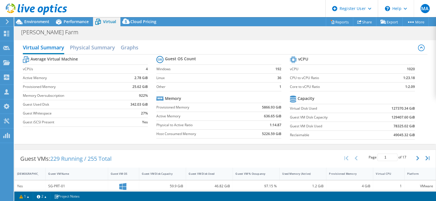
select select "[GEOGRAPHIC_DATA]"
select select "AUD"
click at [205, 44] on div "Virtual Summary Physical Summary Graphs" at bounding box center [225, 48] width 405 height 13
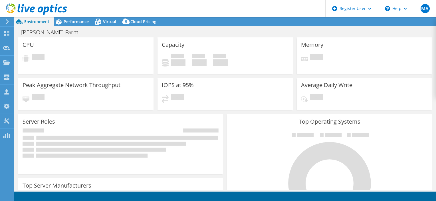
select select "[GEOGRAPHIC_DATA]"
select select "AUD"
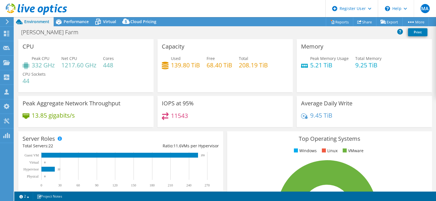
click at [189, 83] on div "Capacity Used 139.80 TiB Free 68.40 TiB Total 208.19 TiB" at bounding box center [224, 65] width 135 height 53
click at [75, 25] on div "Performance" at bounding box center [73, 21] width 39 height 9
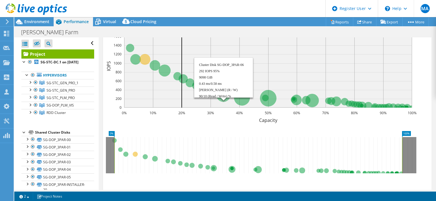
scroll to position [239, 0]
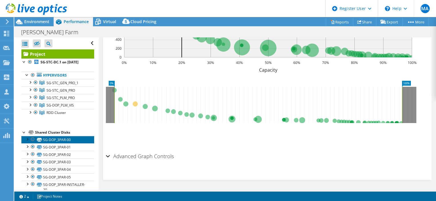
click at [62, 143] on link "SG-DOP_3PAR-00" at bounding box center [57, 139] width 73 height 7
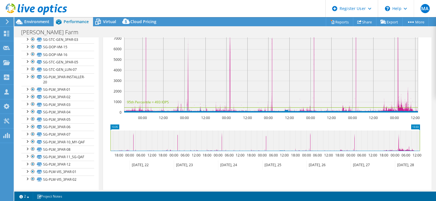
scroll to position [0, 0]
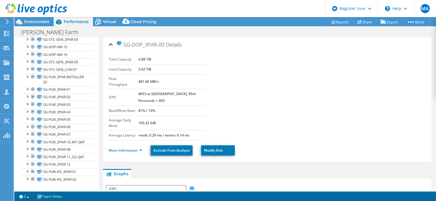
click at [246, 83] on section "Total Capacity 4.98 TiB Used Capacity 2.62 TiB Peak Throughput 481.60 MB/s IOPS…" at bounding box center [267, 97] width 317 height 86
click at [240, 86] on section "Total Capacity 4.98 TiB Used Capacity 2.62 TiB Peak Throughput 481.60 MB/s IOPS…" at bounding box center [267, 97] width 317 height 86
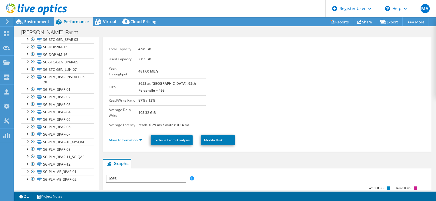
click at [197, 82] on td "8653 at Peak, 95th Percentile = 493" at bounding box center [171, 86] width 67 height 17
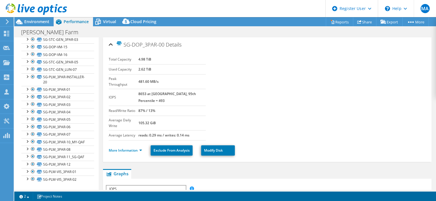
scroll to position [0, 0]
click at [177, 93] on td "8653 at Peak, 95th Percentile = 493" at bounding box center [171, 97] width 67 height 17
click at [183, 106] on td "87% / 13%" at bounding box center [171, 111] width 67 height 10
click at [105, 20] on span "Virtual" at bounding box center [109, 21] width 13 height 5
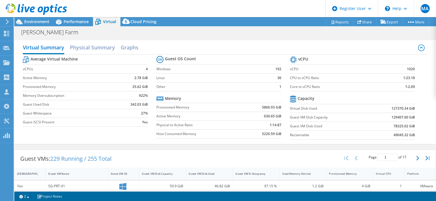
click at [144, 36] on div "Dyson VM Farm Print" at bounding box center [225, 32] width 422 height 11
click at [153, 142] on div "Virtual Summary Physical Summary Graphs Average Virtual Machine vCPUs 4 Active …" at bounding box center [225, 92] width 422 height 104
click at [151, 161] on div "Guest VMs: 229 Running / 255 Total Page 1 of 17 5 rows 10 rows 20 rows 25 rows …" at bounding box center [225, 159] width 421 height 18
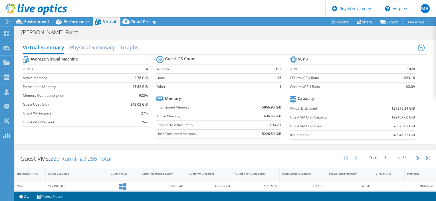
scroll to position [212, 0]
click at [151, 138] on div "Average Virtual Machine vCPUs 4 Active Memory 2.78 GiB Provisioned Memory 25.62…" at bounding box center [225, 98] width 405 height 88
click at [140, 22] on span "Cloud Pricing" at bounding box center [143, 21] width 26 height 5
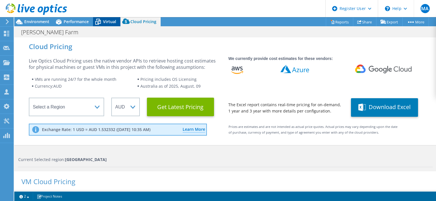
click at [109, 18] on div "Virtual" at bounding box center [106, 21] width 27 height 9
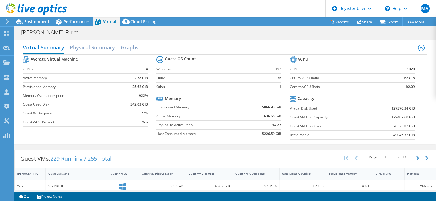
click at [205, 43] on div "Virtual Summary Physical Summary Graphs" at bounding box center [225, 48] width 405 height 13
click at [220, 143] on div "Virtual Summary Physical Summary Graphs Average Virtual Machine vCPUs 4 Active …" at bounding box center [225, 91] width 422 height 109
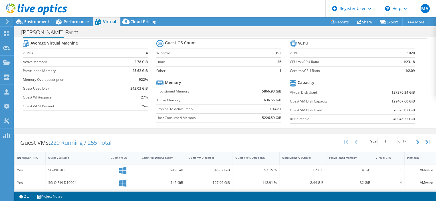
scroll to position [74, 0]
click at [76, 23] on span "Performance" at bounding box center [76, 21] width 25 height 5
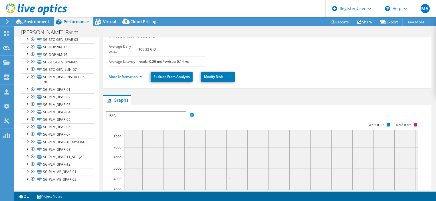
scroll to position [0, 0]
click at [195, 95] on ul "Graphs Servers Inventory Hypervisor Disks Cluster Disks Installed Applications" at bounding box center [267, 100] width 328 height 10
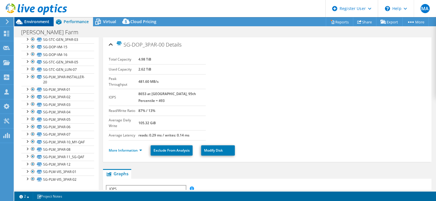
click at [32, 22] on span "Environment" at bounding box center [36, 21] width 25 height 5
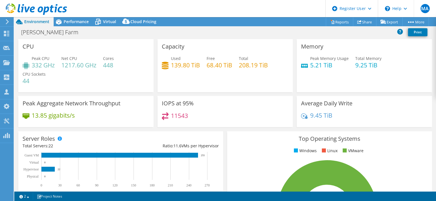
click at [180, 68] on h4 "139.80 TiB" at bounding box center [185, 65] width 29 height 6
click at [205, 36] on div "Dyson VM Farm Print" at bounding box center [225, 32] width 422 height 11
click at [209, 35] on div "Dyson VM Farm Print" at bounding box center [225, 32] width 422 height 11
click at [221, 35] on div "Dyson VM Farm Print" at bounding box center [225, 32] width 422 height 11
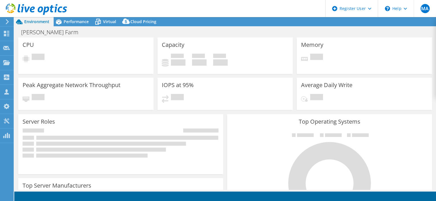
select select "[GEOGRAPHIC_DATA]"
select select "AUD"
